Goal: Information Seeking & Learning: Learn about a topic

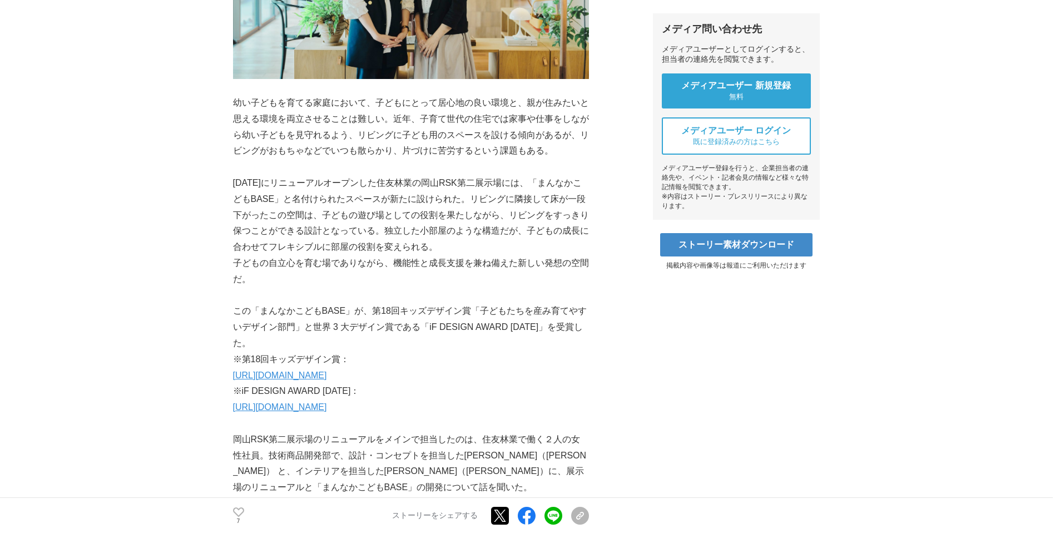
scroll to position [399, 0]
drag, startPoint x: 246, startPoint y: 104, endPoint x: 357, endPoint y: 94, distance: 111.7
drag, startPoint x: 357, startPoint y: 94, endPoint x: 360, endPoint y: 108, distance: 14.2
click at [365, 107] on p "幼い子どもを育てる家庭において、子どもにとって居心地の良い環境と、親が住みたいと思える環境を両立させることは難しい。近年、子育て世代の住宅では家事や仕事をしな…" at bounding box center [411, 127] width 356 height 64
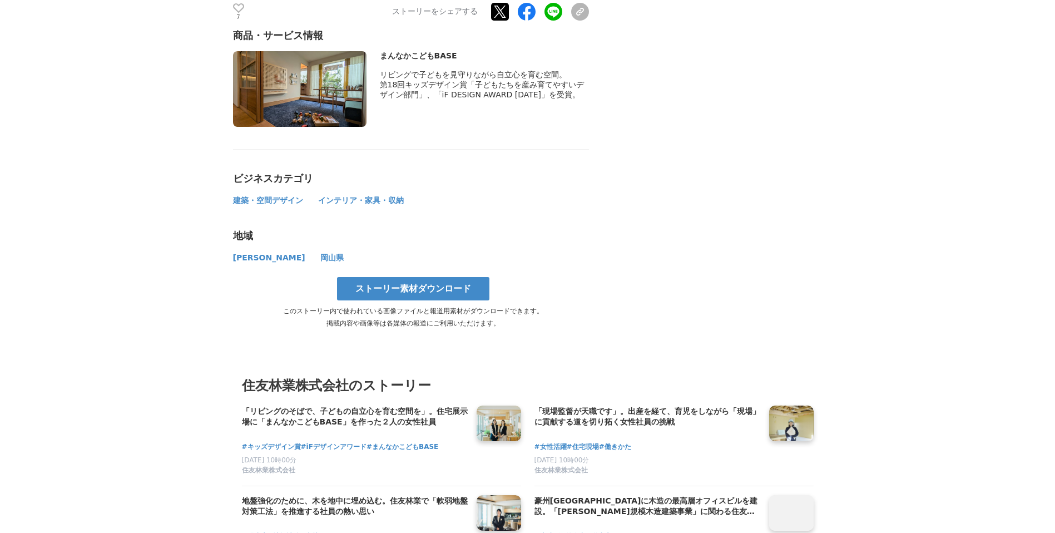
scroll to position [5862, 0]
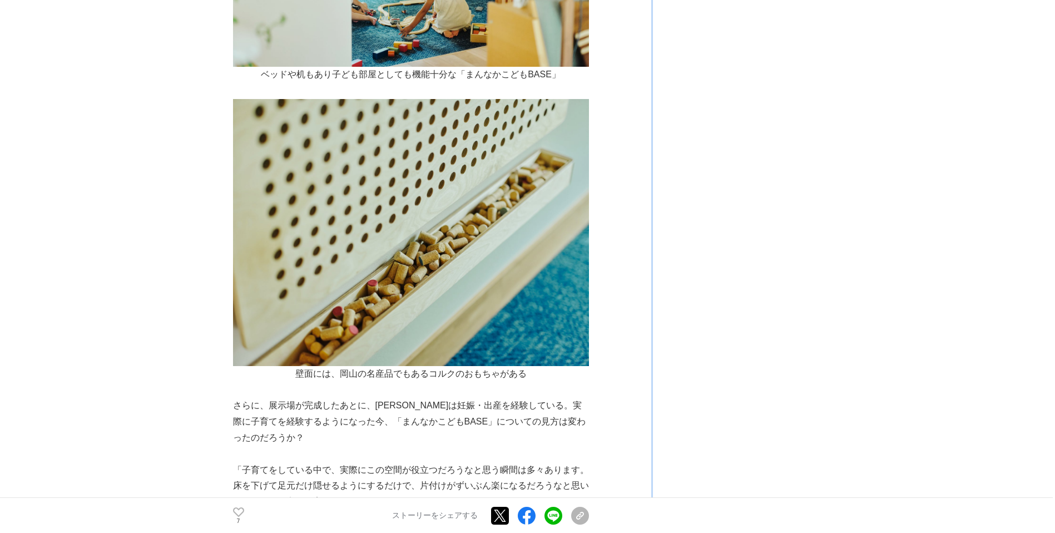
scroll to position [4263, 0]
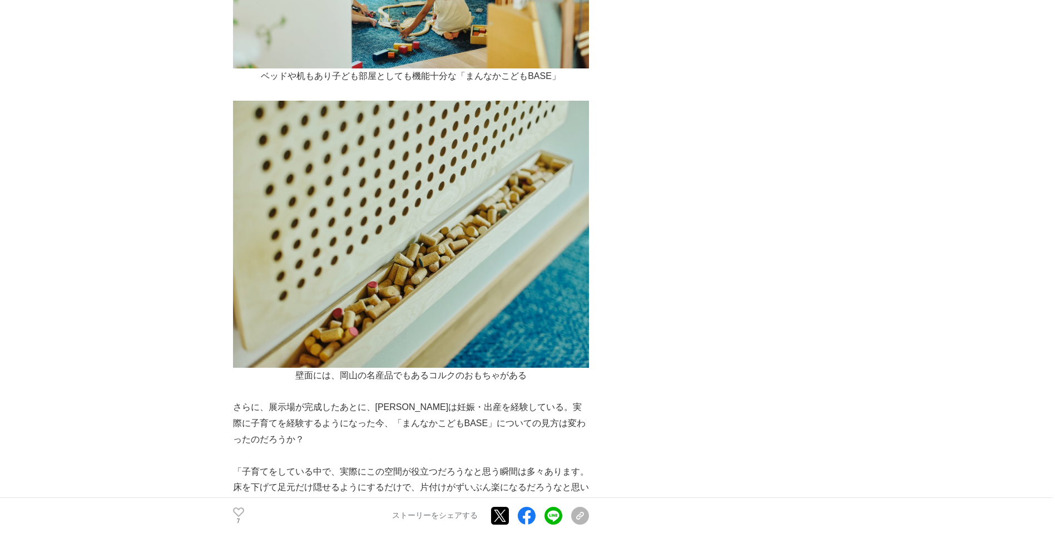
drag, startPoint x: 708, startPoint y: 156, endPoint x: 698, endPoint y: 131, distance: 27.5
